Goal: Complete application form

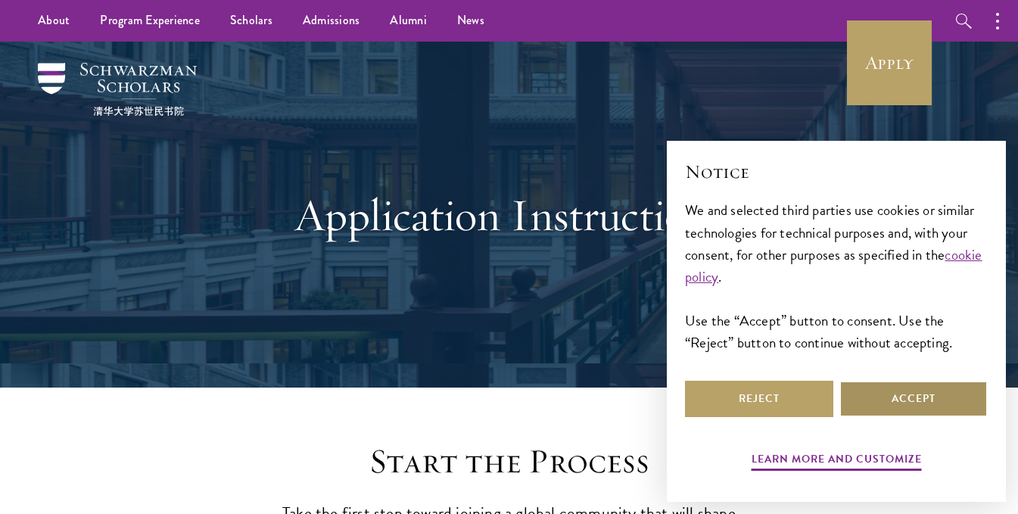
click at [897, 388] on button "Accept" at bounding box center [913, 399] width 148 height 36
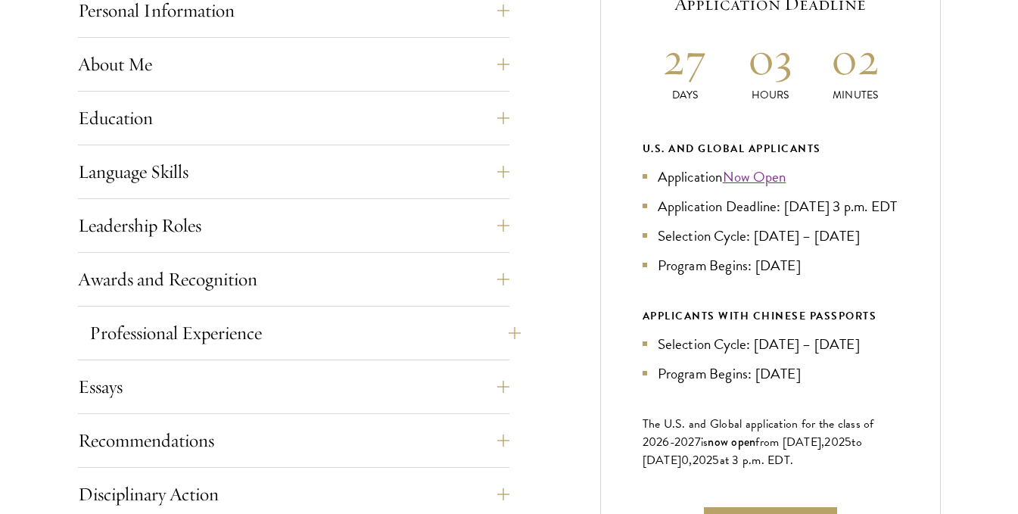
scroll to position [757, 0]
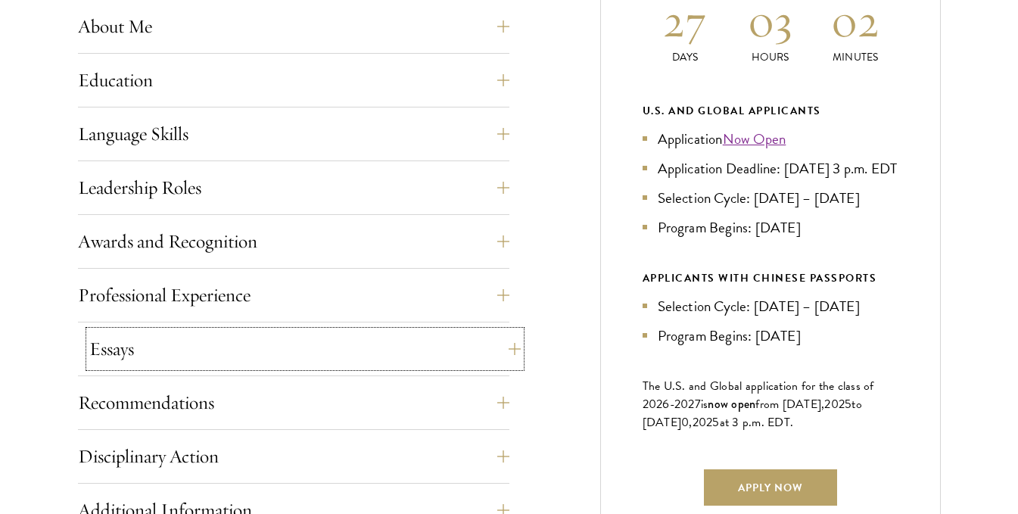
click at [487, 343] on button "Essays" at bounding box center [304, 349] width 431 height 36
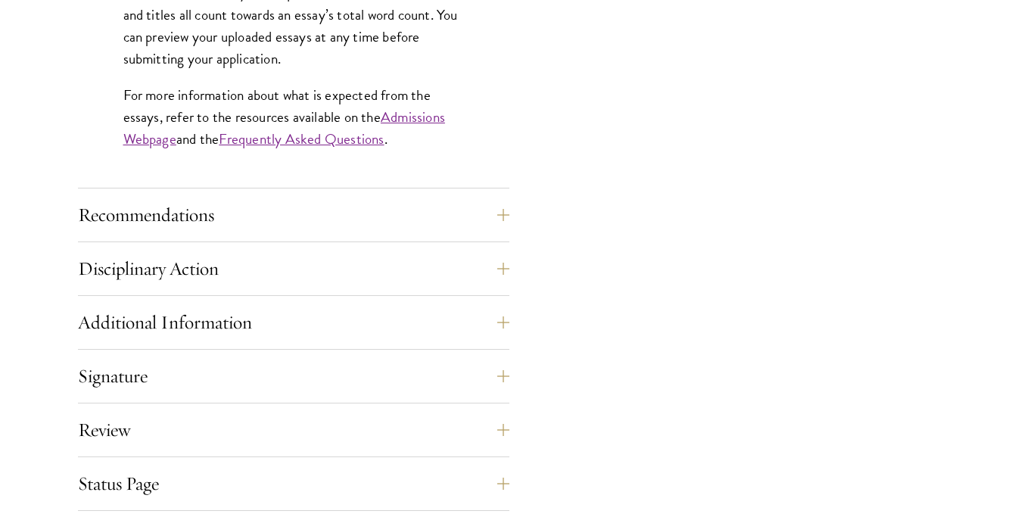
scroll to position [1438, 0]
click at [309, 202] on button "Recommendations" at bounding box center [304, 214] width 431 height 36
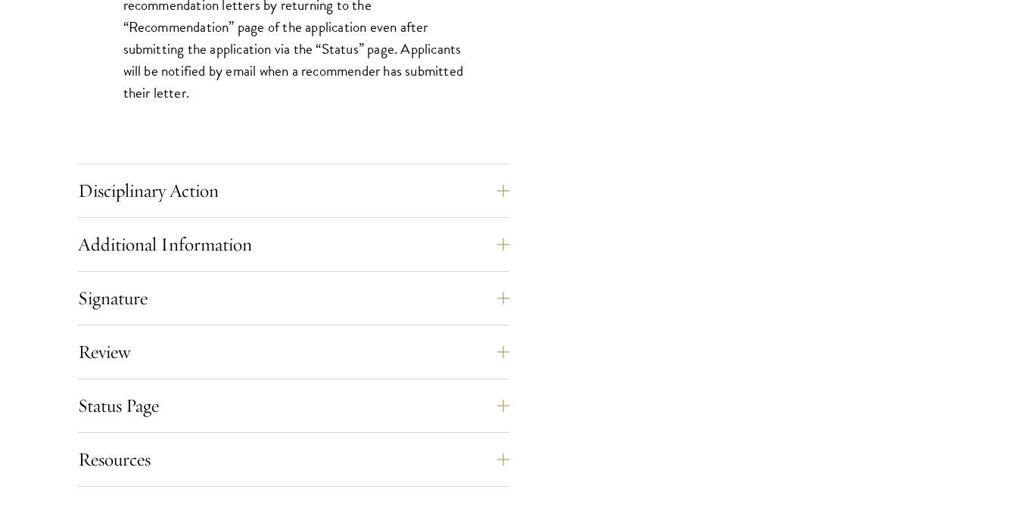
scroll to position [2270, 0]
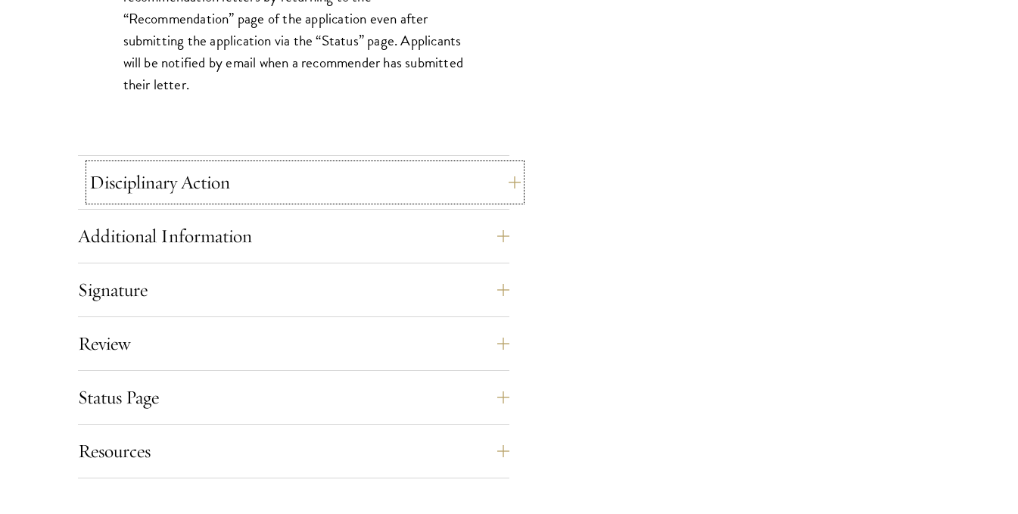
click at [185, 194] on button "Disciplinary Action" at bounding box center [304, 182] width 431 height 36
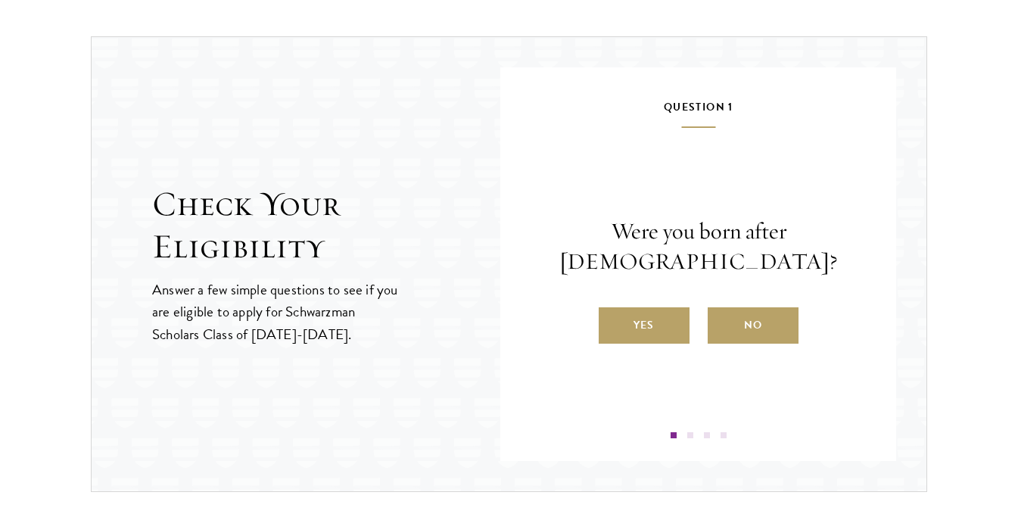
scroll to position [1816, 0]
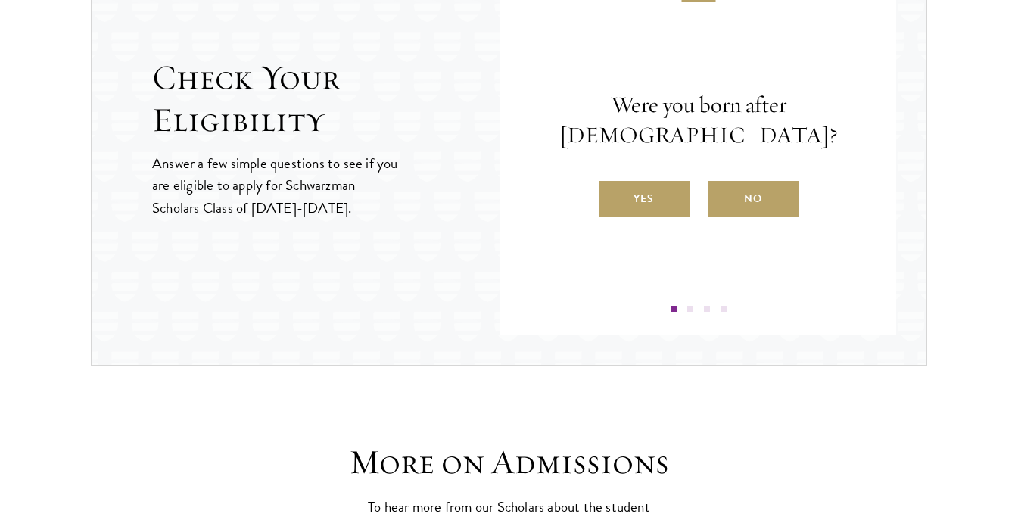
click at [232, 108] on h2 "Check Your Eligibility" at bounding box center [326, 99] width 348 height 85
click at [637, 198] on label "Yes" at bounding box center [643, 199] width 91 height 36
click at [612, 196] on input "Yes" at bounding box center [605, 189] width 14 height 14
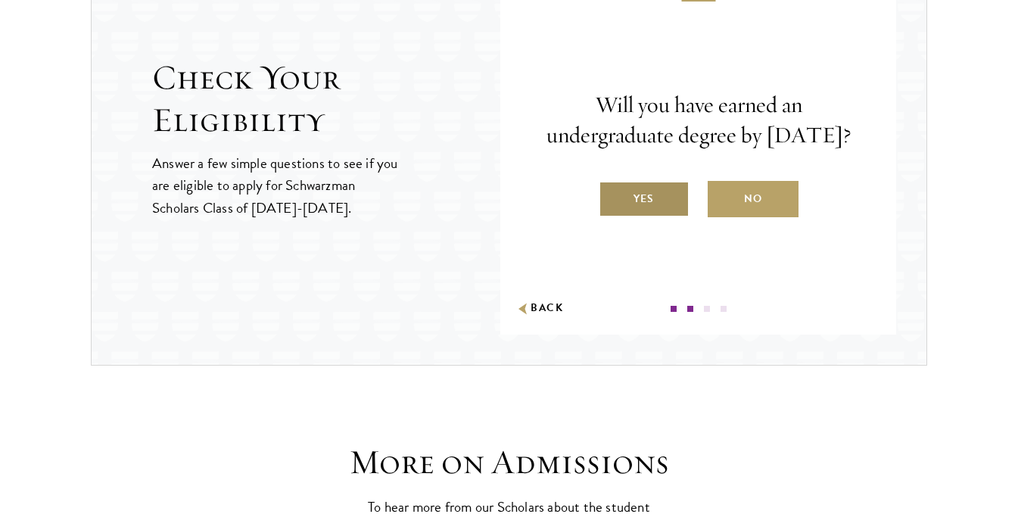
click at [642, 213] on label "Yes" at bounding box center [643, 199] width 91 height 36
click at [612, 196] on input "Yes" at bounding box center [605, 189] width 14 height 14
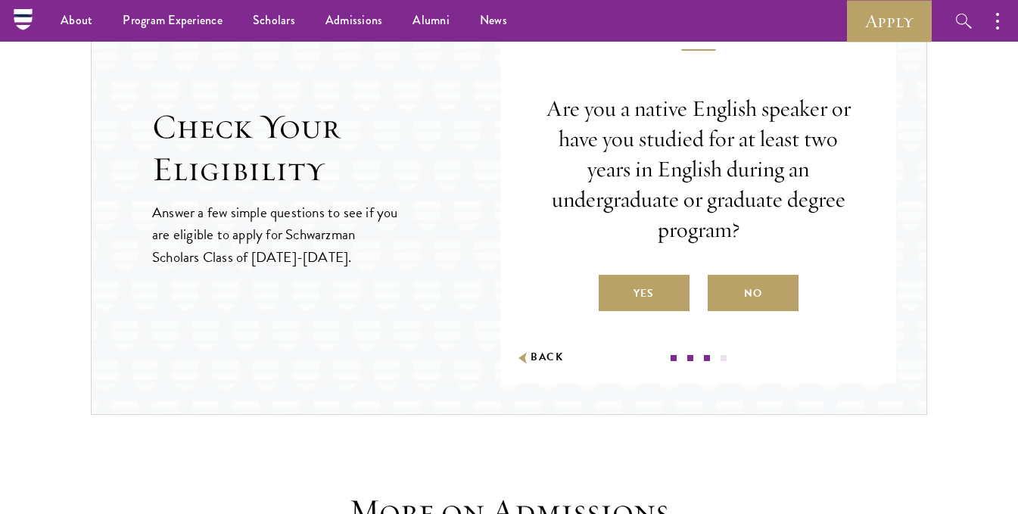
scroll to position [1740, 0]
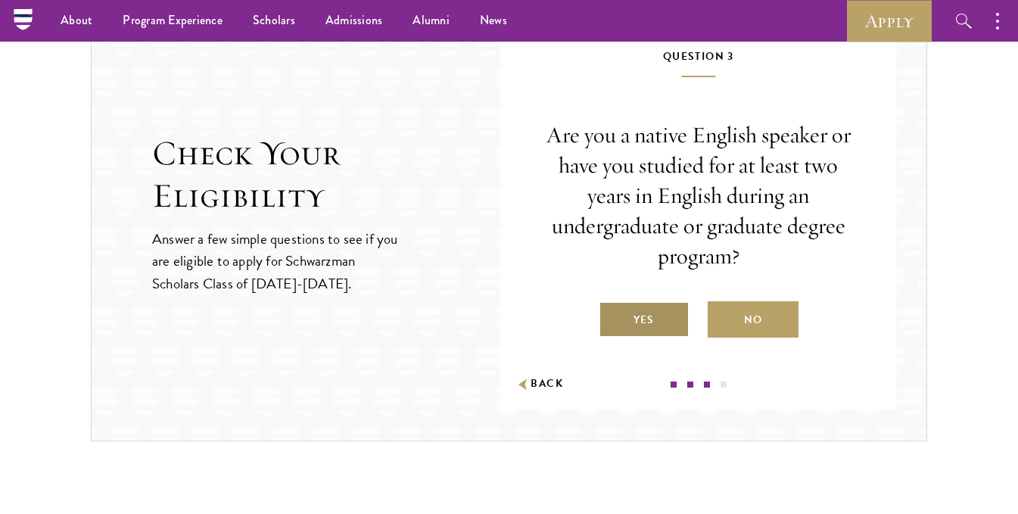
click at [628, 334] on label "Yes" at bounding box center [643, 319] width 91 height 36
click at [612, 317] on input "Yes" at bounding box center [605, 310] width 14 height 14
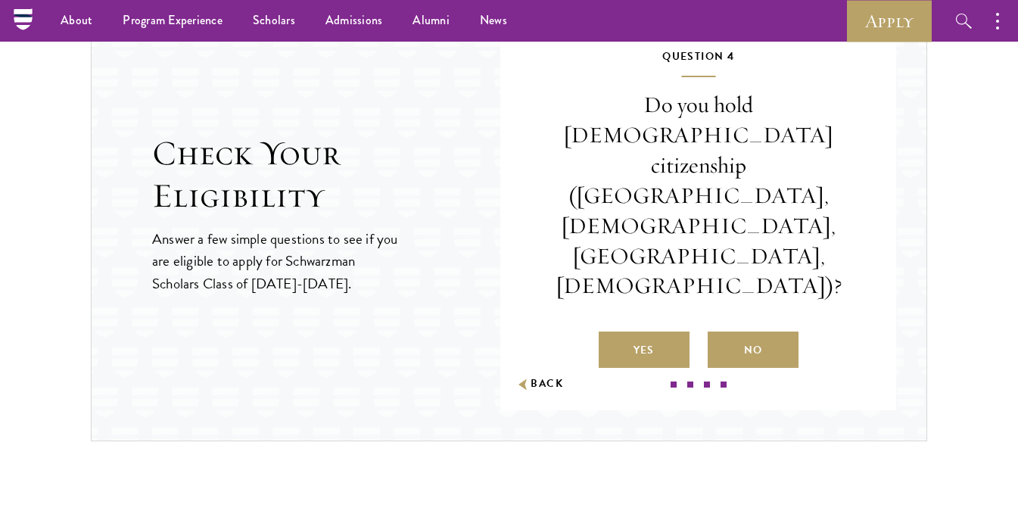
click at [732, 269] on div "Do you hold [DEMOGRAPHIC_DATA] citizenship ([GEOGRAPHIC_DATA], [DEMOGRAPHIC_DAT…" at bounding box center [698, 229] width 305 height 278
click at [738, 331] on label "No" at bounding box center [752, 349] width 91 height 36
click at [721, 334] on input "No" at bounding box center [714, 341] width 14 height 14
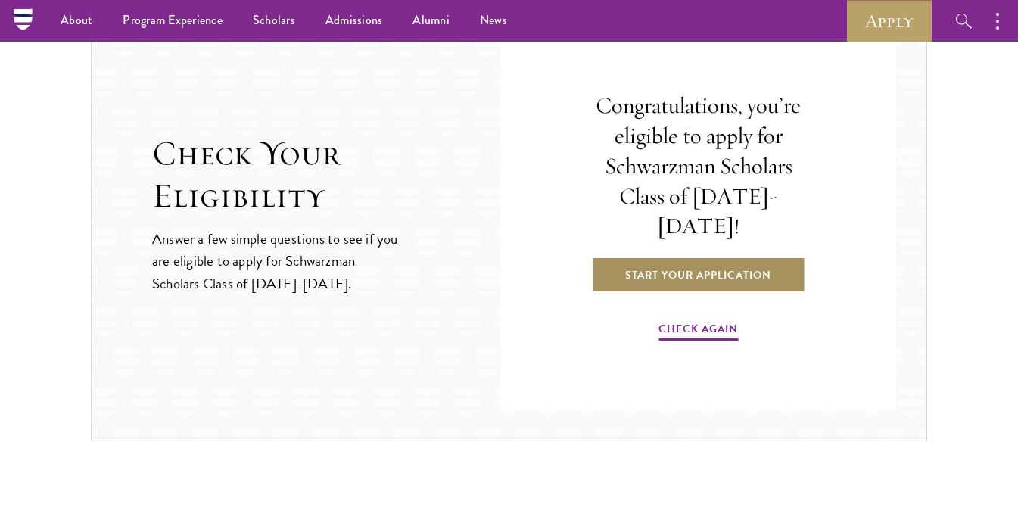
click at [682, 265] on link "Start Your Application" at bounding box center [698, 274] width 214 height 36
